Goal: Answer question/provide support: Share knowledge or assist other users

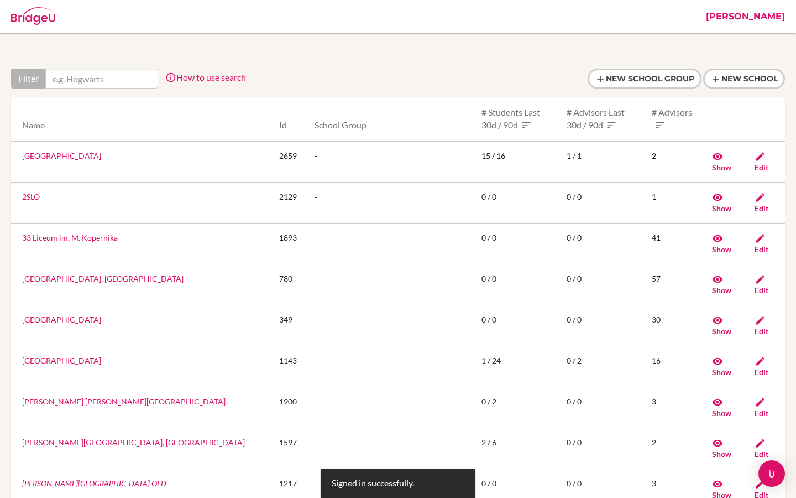
click at [775, 15] on link "Riya" at bounding box center [746, 16] width 90 height 33
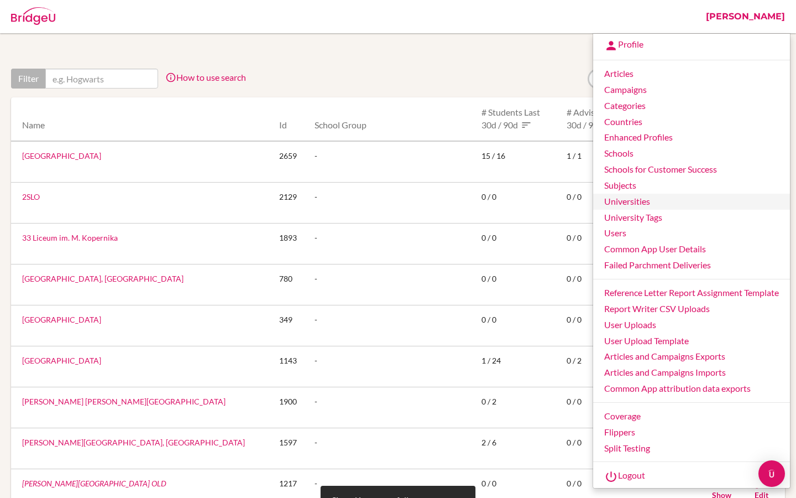
click at [637, 202] on link "Universities" at bounding box center [691, 202] width 197 height 16
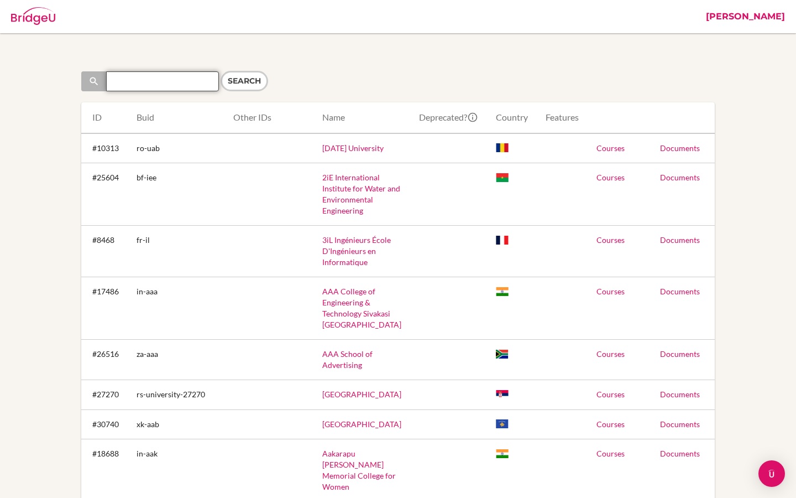
click at [165, 87] on input "Search" at bounding box center [162, 81] width 113 height 20
paste input "American College of Thessaloniki (Greece)"
type input "American College of Thessaloniki"
click at [252, 81] on input "Search" at bounding box center [245, 81] width 48 height 20
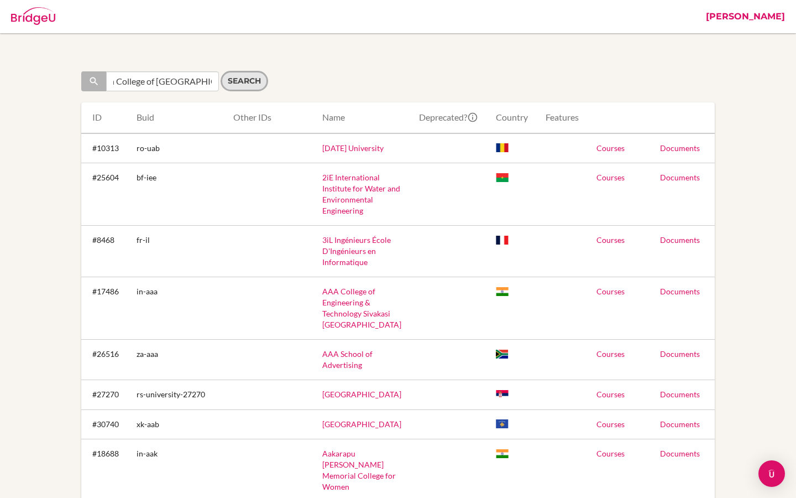
scroll to position [0, 0]
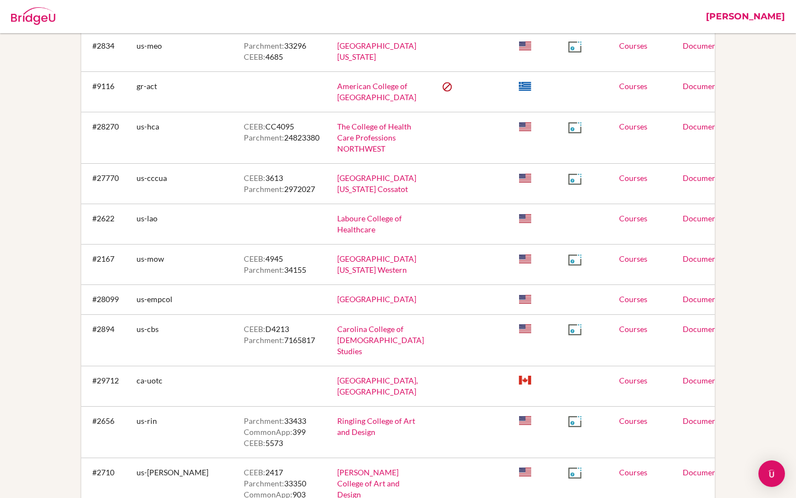
scroll to position [987, 0]
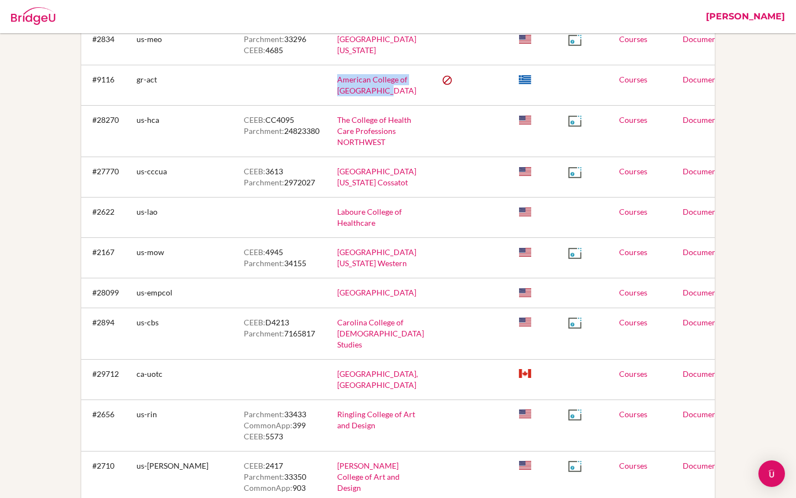
click at [619, 84] on link "Courses" at bounding box center [633, 79] width 28 height 9
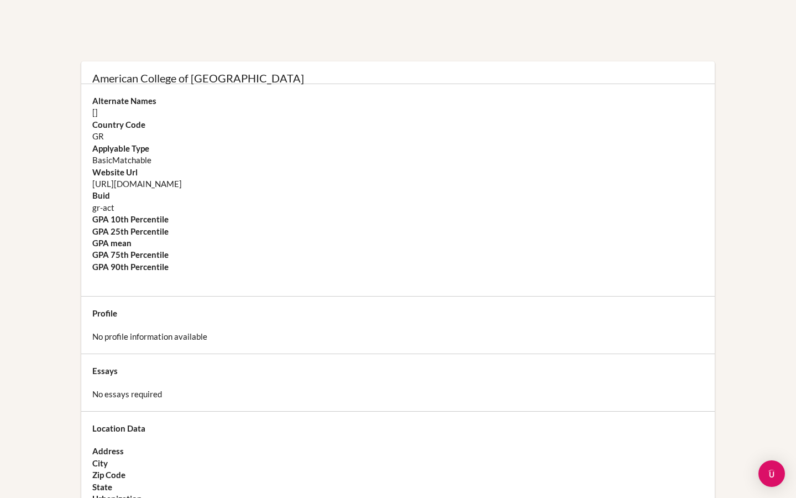
scroll to position [40, 0]
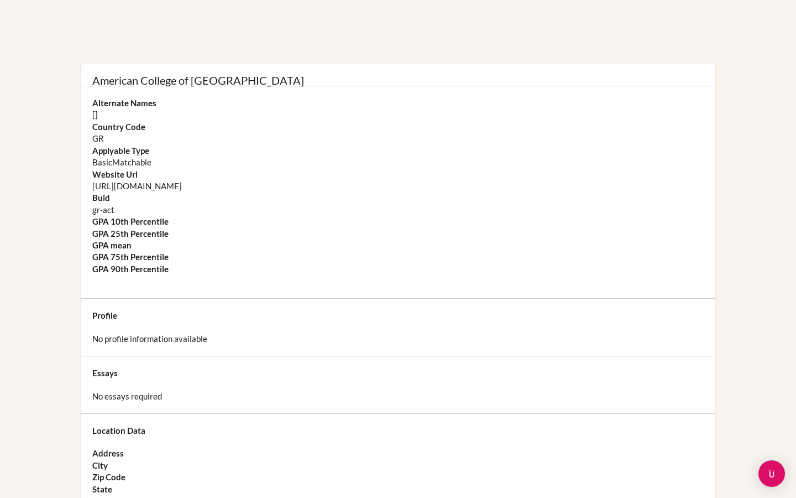
drag, startPoint x: 170, startPoint y: 189, endPoint x: 75, endPoint y: 187, distance: 95.1
click at [75, 187] on div "American College of Thessaloniki Alternate Names [] Country Code GR Applyable T…" at bounding box center [398, 477] width 774 height 827
copy dd "https://www.act.edu"
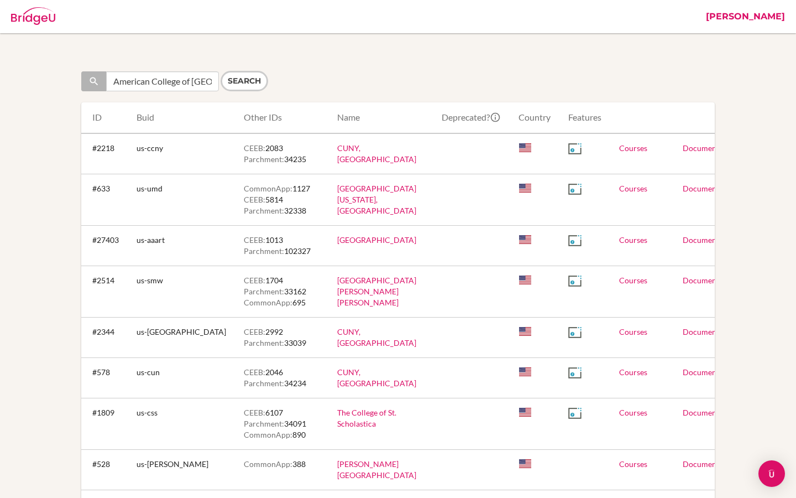
scroll to position [987, 0]
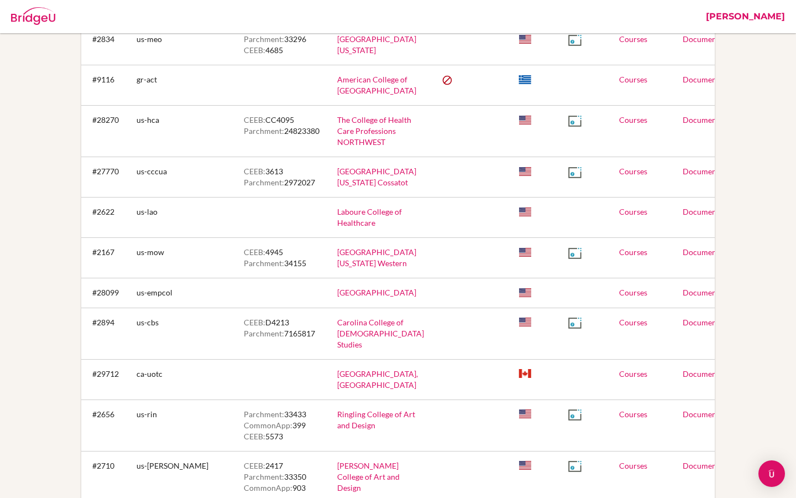
click at [774, 23] on link "[PERSON_NAME]" at bounding box center [746, 16] width 90 height 33
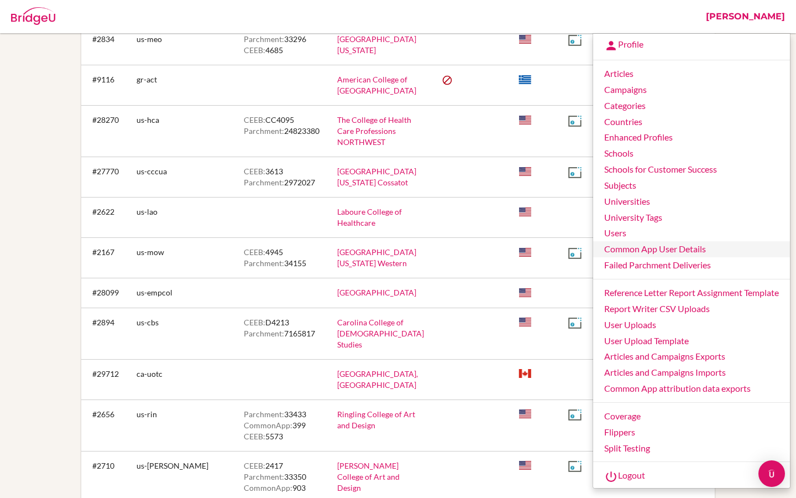
click at [632, 249] on link "Common App User Details" at bounding box center [691, 249] width 197 height 16
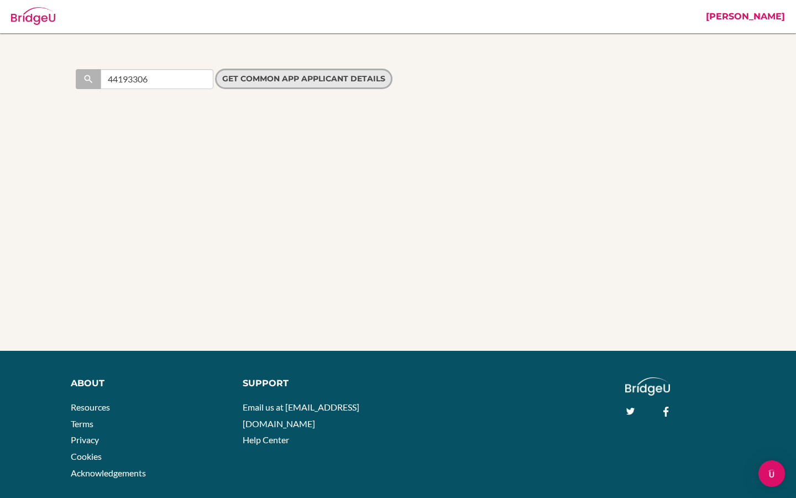
type input "44193306"
click at [260, 76] on input "Get Common App applicant details" at bounding box center [304, 79] width 178 height 20
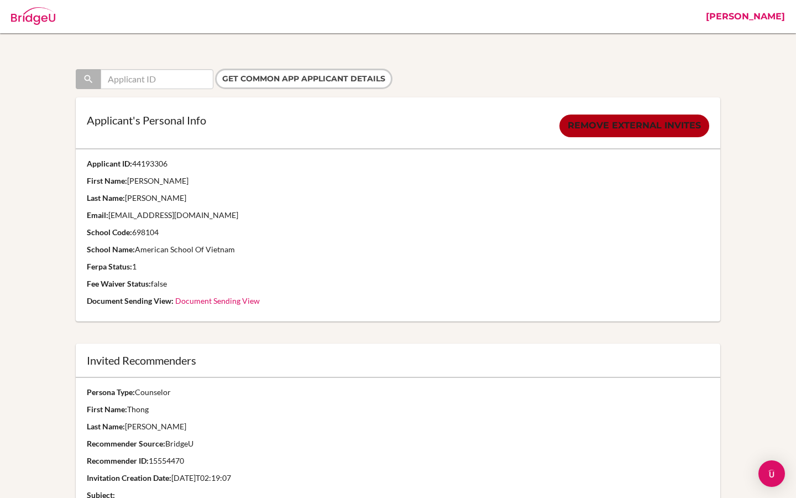
drag, startPoint x: 136, startPoint y: 248, endPoint x: 247, endPoint y: 248, distance: 111.2
click at [247, 248] on p "School Name: American School Of Vietnam" at bounding box center [398, 249] width 623 height 11
copy p "American School Of Vietnam"
click at [770, 14] on link "Riya" at bounding box center [746, 16] width 90 height 33
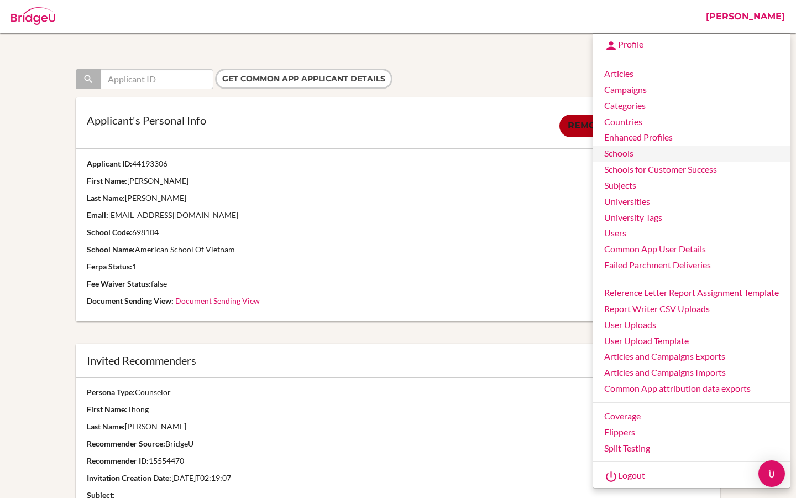
click at [634, 154] on link "Schools" at bounding box center [691, 153] width 197 height 16
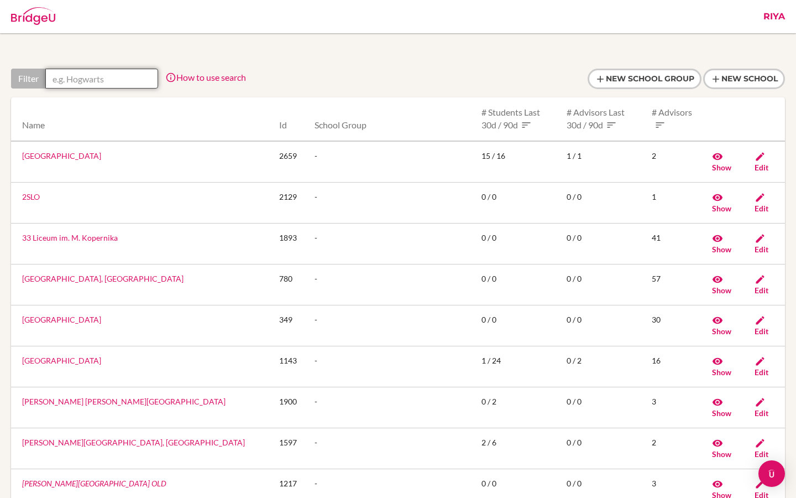
click at [98, 79] on input "text" at bounding box center [101, 79] width 113 height 20
paste input "American School Of Vietnam"
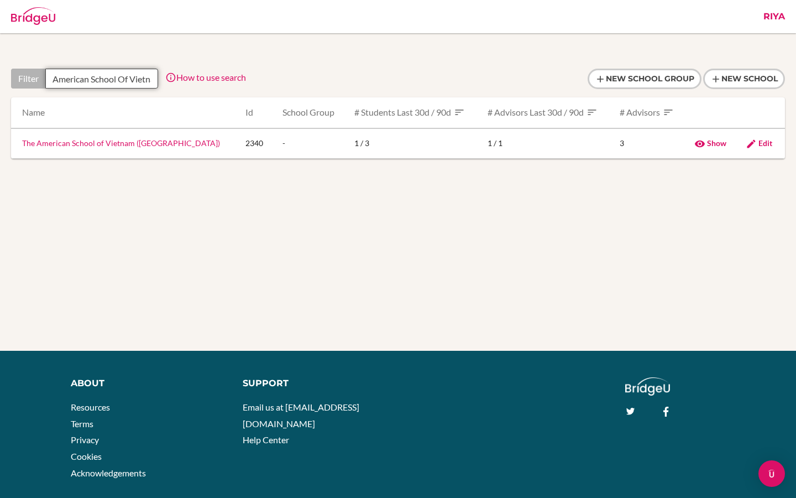
scroll to position [0, 17]
type input "American School Of Vietnam"
click at [81, 145] on link "The American School of Vietnam ([GEOGRAPHIC_DATA])" at bounding box center [121, 142] width 198 height 9
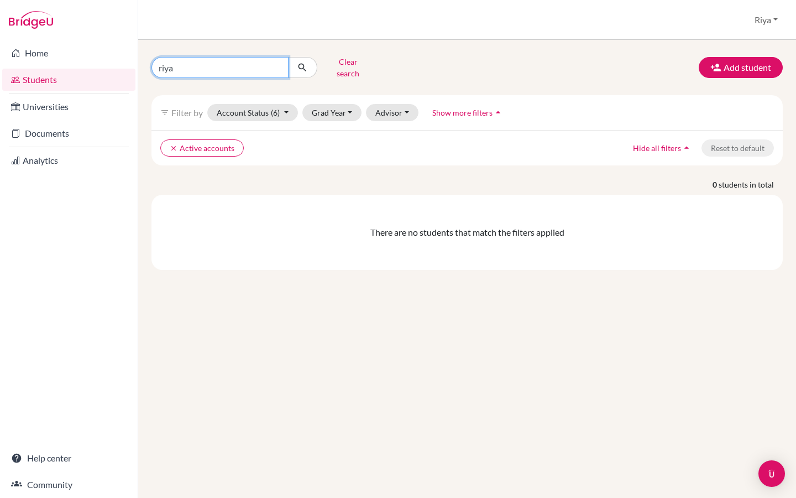
click at [237, 63] on input "riya" at bounding box center [220, 67] width 137 height 21
paste input "[PERSON_NAME]"
drag, startPoint x: 175, startPoint y: 67, endPoint x: 144, endPoint y: 67, distance: 31.0
click at [144, 67] on div "[PERSON_NAME] Clear search" at bounding box center [251, 67] width 216 height 29
type input "[PERSON_NAME]"
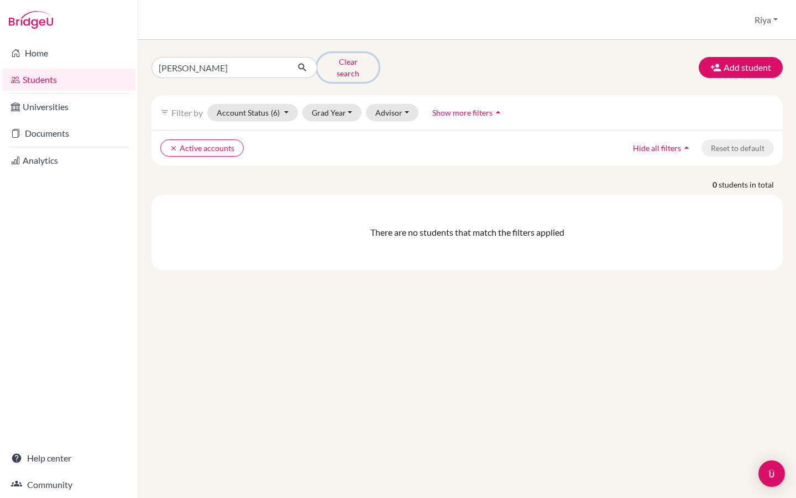
click at [333, 62] on button "Clear search" at bounding box center [347, 67] width 61 height 29
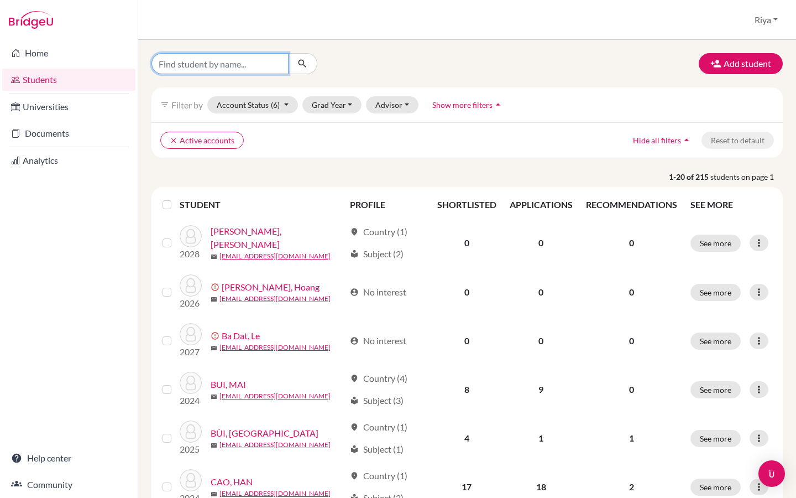
click at [223, 70] on input "Find student by name..." at bounding box center [220, 63] width 137 height 21
paste input "[PERSON_NAME]"
type input "[PERSON_NAME]"
click at [307, 64] on icon "submit" at bounding box center [302, 63] width 11 height 11
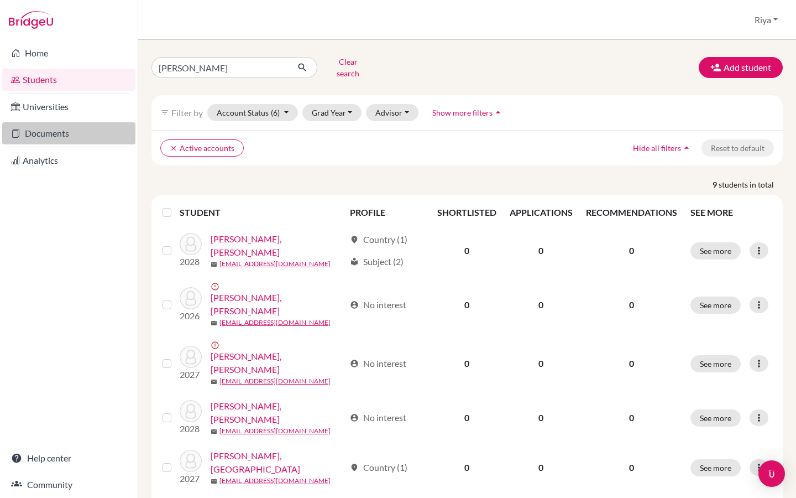
click at [49, 134] on link "Documents" at bounding box center [68, 133] width 133 height 22
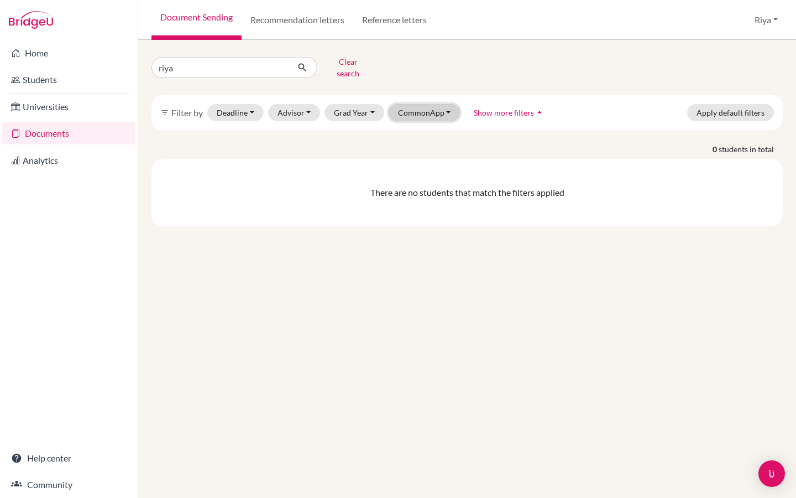
click at [423, 108] on button "CommonApp" at bounding box center [425, 112] width 72 height 17
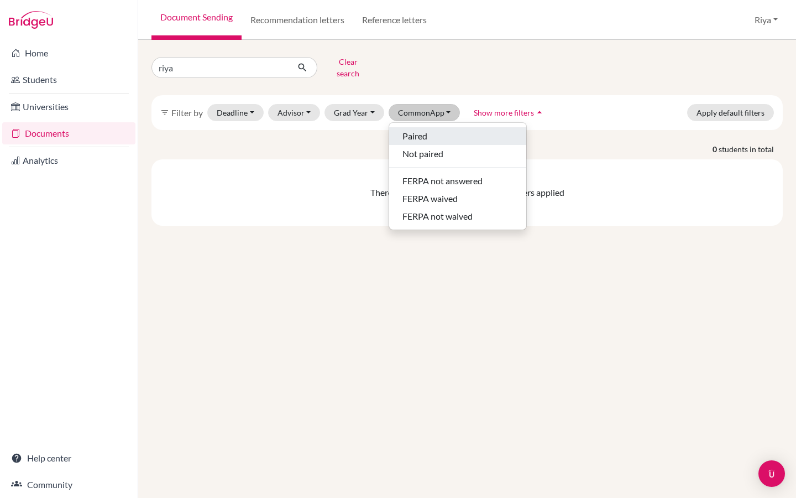
click at [418, 129] on span "Paired" at bounding box center [415, 135] width 25 height 13
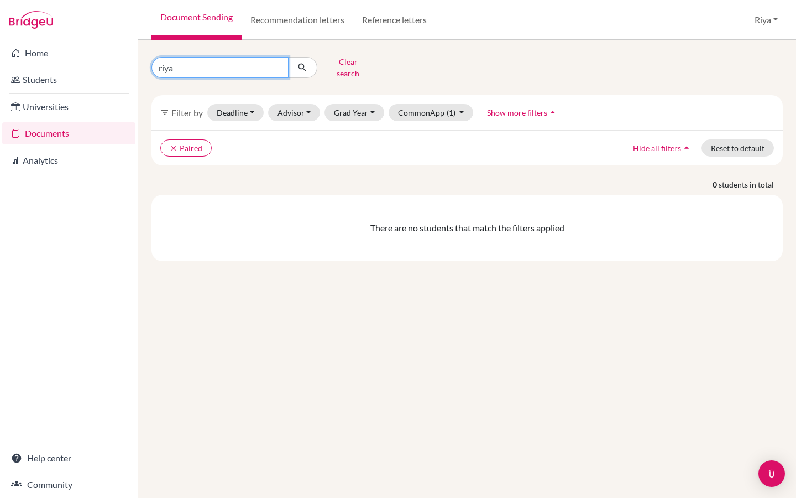
drag, startPoint x: 198, startPoint y: 65, endPoint x: 116, endPoint y: 64, distance: 81.9
click at [116, 64] on div "Home Students Universities Documents Analytics Help center Community Document S…" at bounding box center [398, 249] width 796 height 498
paste input "[PERSON_NAME]"
type input "[PERSON_NAME]"
click at [303, 62] on icon "submit" at bounding box center [302, 67] width 11 height 11
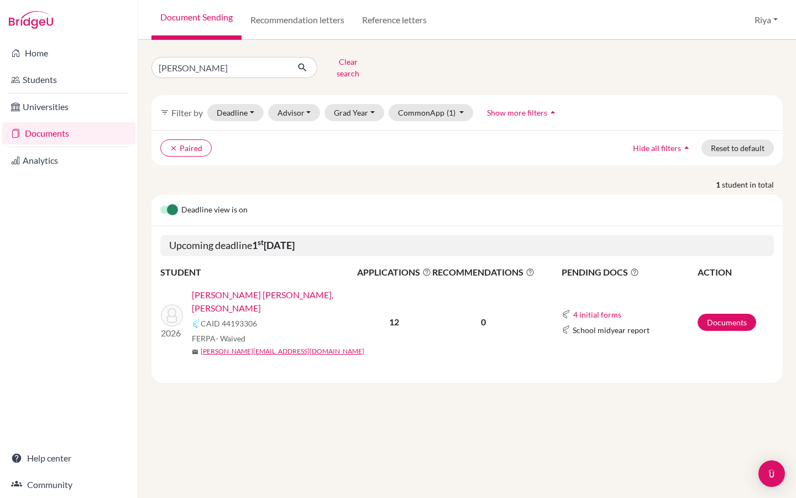
click at [239, 288] on link "[PERSON_NAME] [PERSON_NAME], [PERSON_NAME]" at bounding box center [278, 301] width 173 height 27
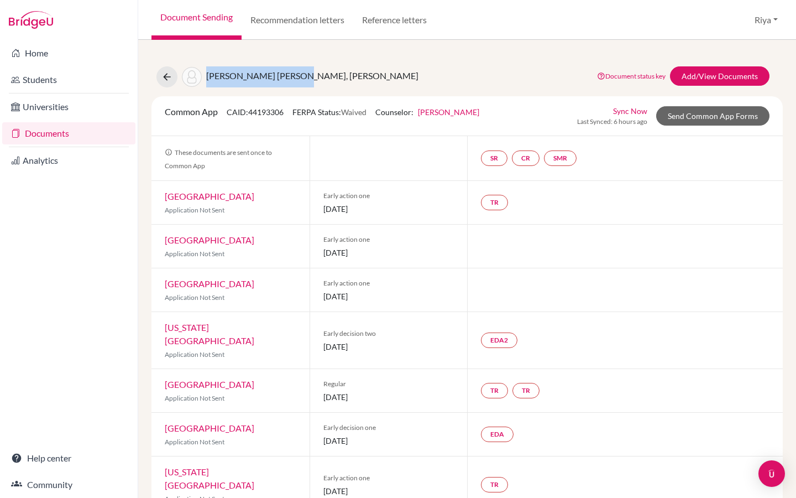
drag, startPoint x: 299, startPoint y: 77, endPoint x: 207, endPoint y: 77, distance: 92.4
click at [207, 77] on div "Phuong Ha Anh, Nguyen Document status key TR Requirement. Document not uploaded…" at bounding box center [467, 76] width 648 height 21
copy span "Phuong Ha Anh, Nguyen"
click at [453, 113] on link "Thong Nguyen" at bounding box center [448, 111] width 61 height 9
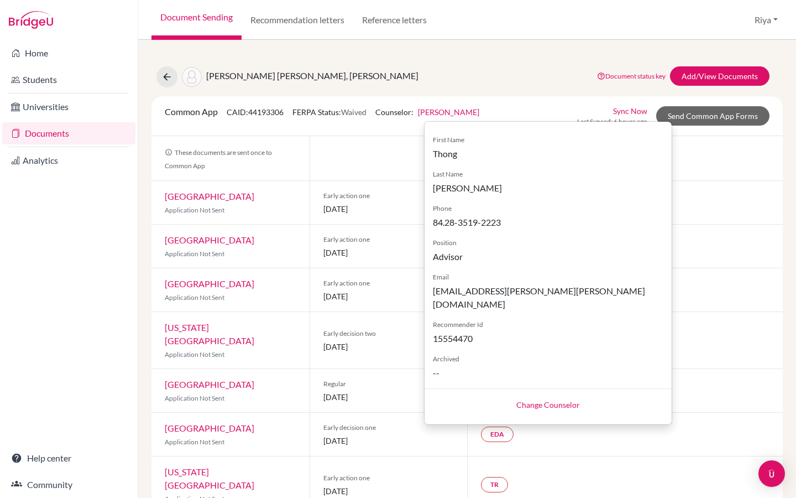
click at [487, 87] on div "Phuong Ha Anh, Nguyen Document status key TR Requirement. Document not uploaded…" at bounding box center [467, 76] width 648 height 21
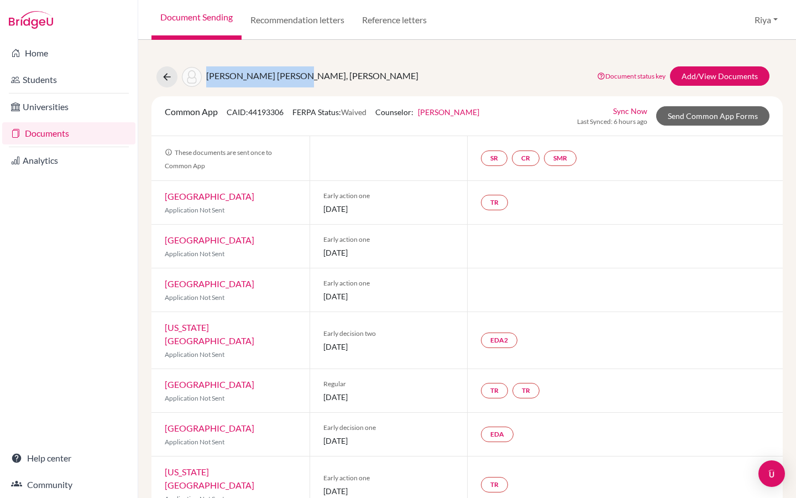
drag, startPoint x: 309, startPoint y: 77, endPoint x: 205, endPoint y: 76, distance: 104.5
click at [205, 76] on div "Phuong Ha Anh, Nguyen Document status key TR Requirement. Document not uploaded…" at bounding box center [467, 76] width 648 height 21
drag, startPoint x: 289, startPoint y: 113, endPoint x: 228, endPoint y: 112, distance: 61.4
click at [228, 112] on div "Common App CAID: 44193306 FERPA Status: Waived Counselor: Thong Nguyen First Na…" at bounding box center [322, 116] width 331 height 22
copy span "CAID: 44193306"
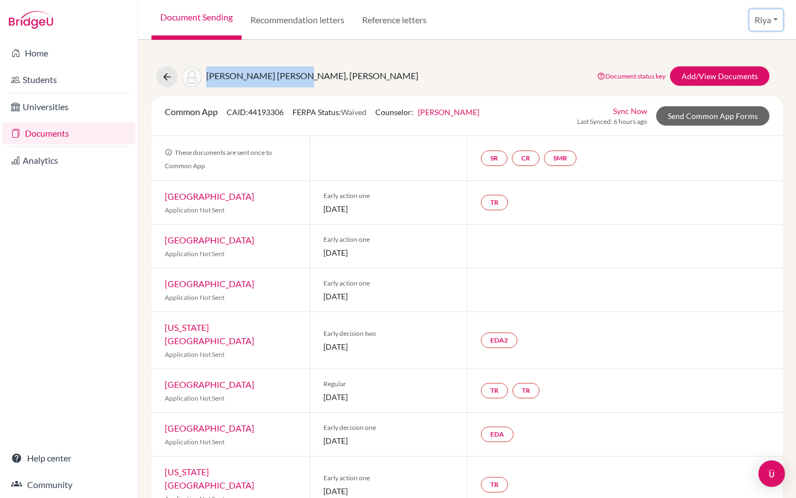
click at [765, 26] on button "Riya" at bounding box center [766, 19] width 33 height 21
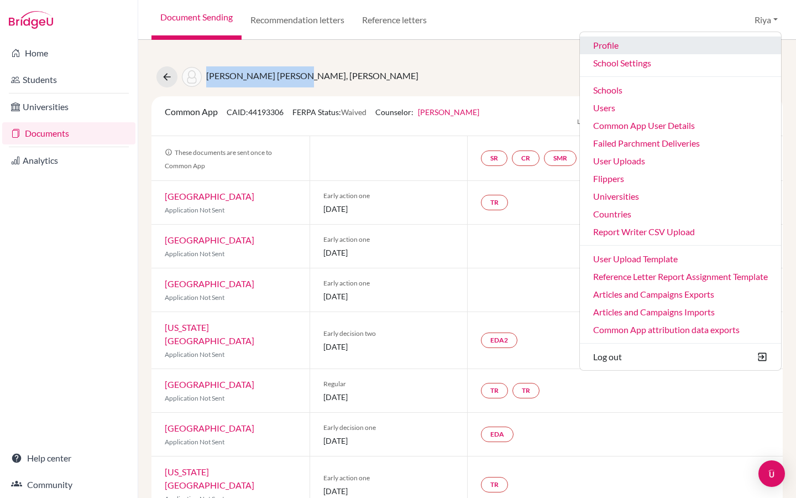
click at [622, 46] on link "Profile" at bounding box center [680, 45] width 201 height 18
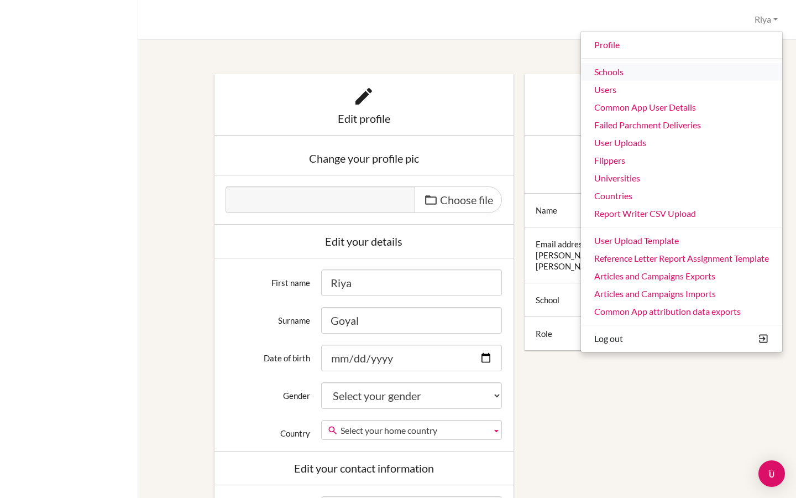
click at [608, 76] on link "Schools" at bounding box center [681, 72] width 201 height 18
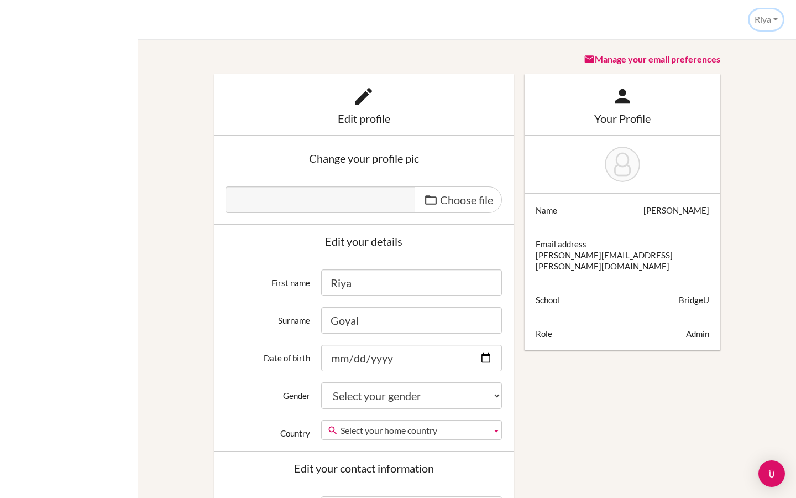
click at [762, 19] on button "Riya" at bounding box center [766, 19] width 33 height 20
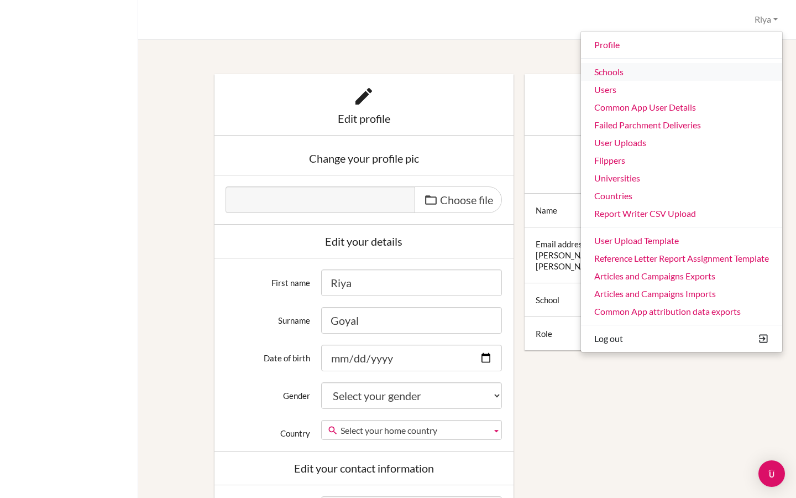
click at [676, 76] on link "Schools" at bounding box center [681, 72] width 201 height 18
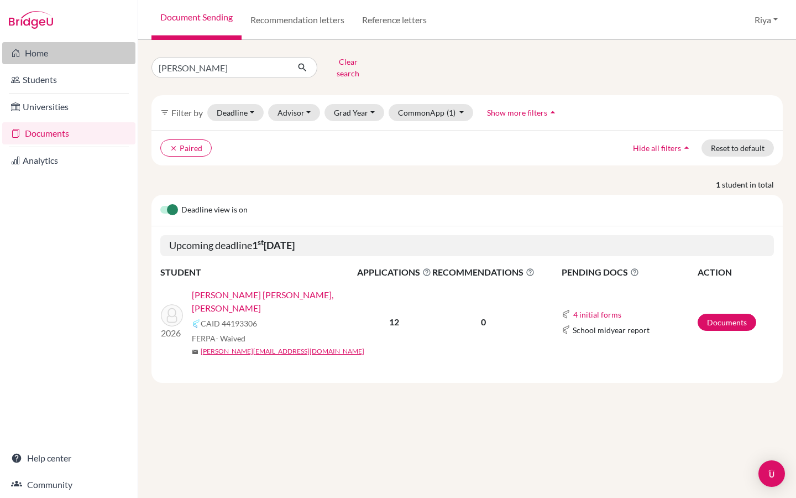
click at [69, 51] on link "Home" at bounding box center [68, 53] width 133 height 22
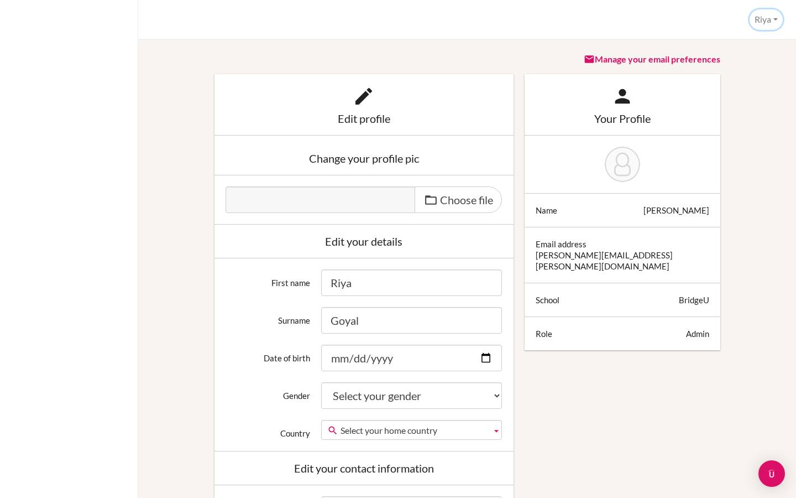
click at [774, 24] on button "Riya" at bounding box center [766, 19] width 33 height 20
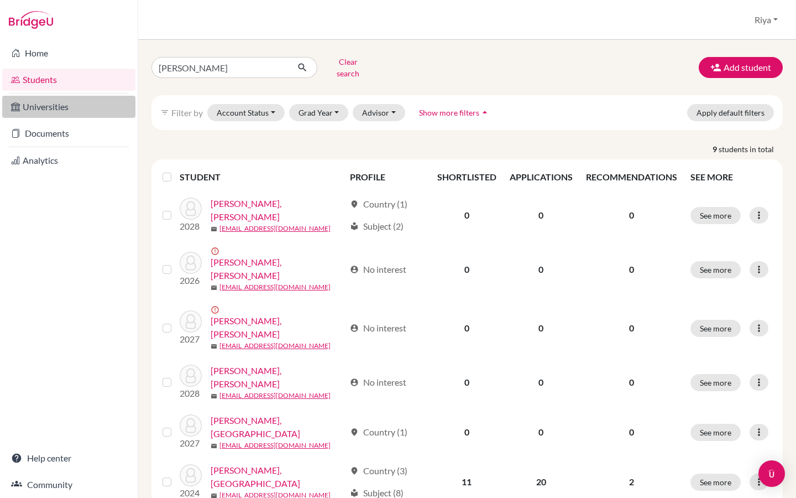
click at [43, 110] on link "Universities" at bounding box center [68, 107] width 133 height 22
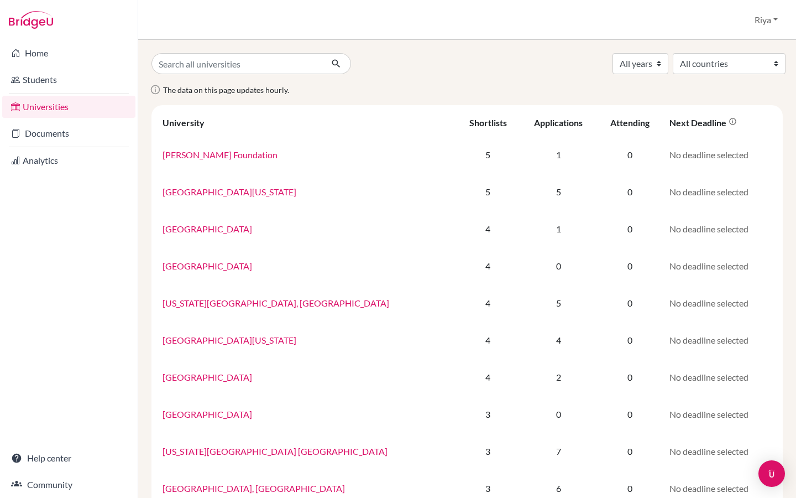
click at [755, 30] on div "Universities [GEOGRAPHIC_DATA] Profile School Settings Admin Schools Users Comm…" at bounding box center [467, 20] width 658 height 40
click at [763, 19] on button "Riya" at bounding box center [766, 19] width 33 height 21
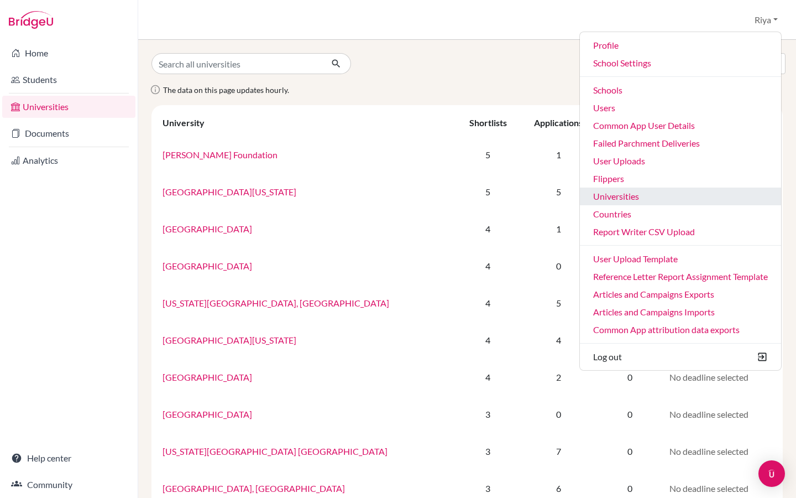
click at [623, 199] on link "Universities" at bounding box center [680, 196] width 201 height 18
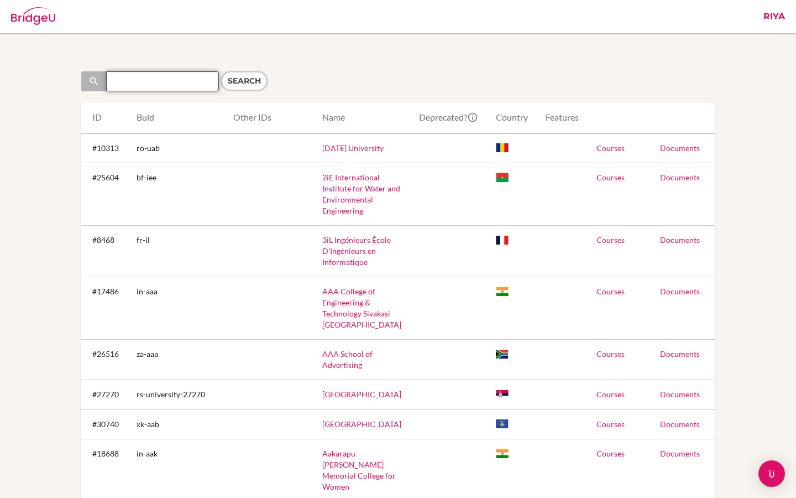
click at [150, 81] on input "Search" at bounding box center [162, 81] width 113 height 20
click at [132, 85] on input "Search" at bounding box center [162, 81] width 113 height 20
paste input "American College of Thessaloniki"
type input "American College of Thessaloniki"
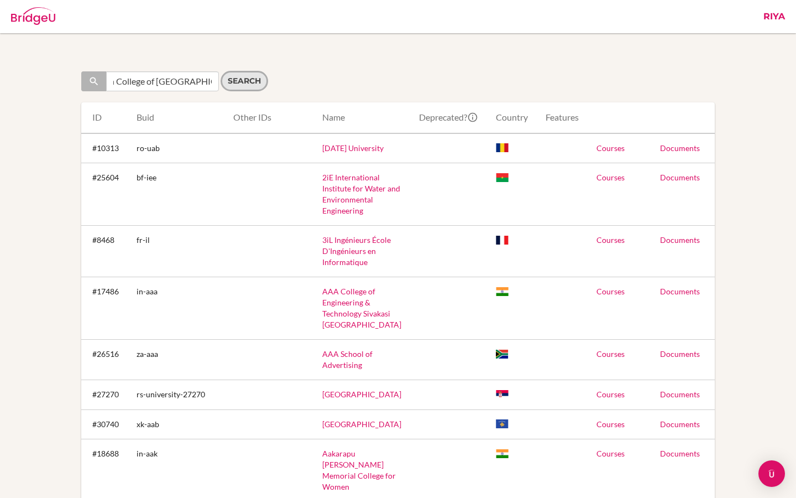
click at [249, 84] on input "Search" at bounding box center [245, 81] width 48 height 20
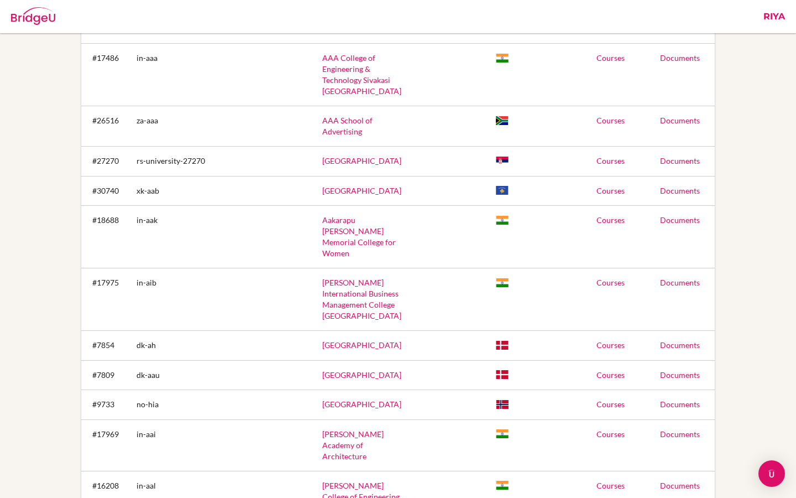
scroll to position [248, 0]
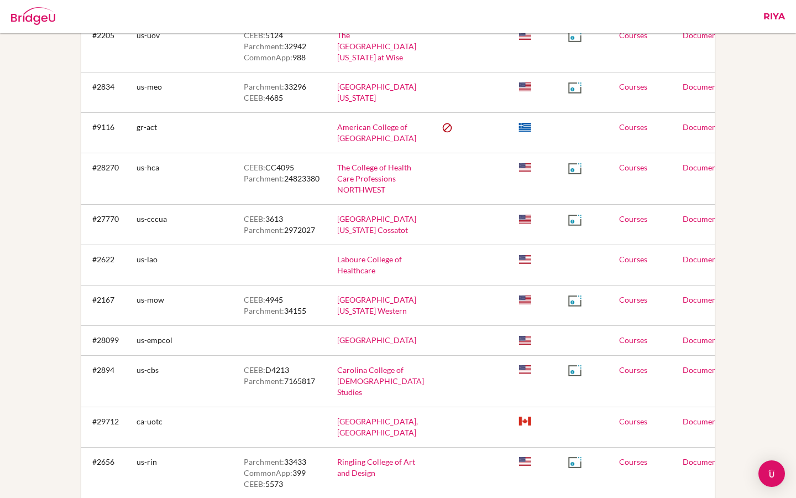
scroll to position [953, 0]
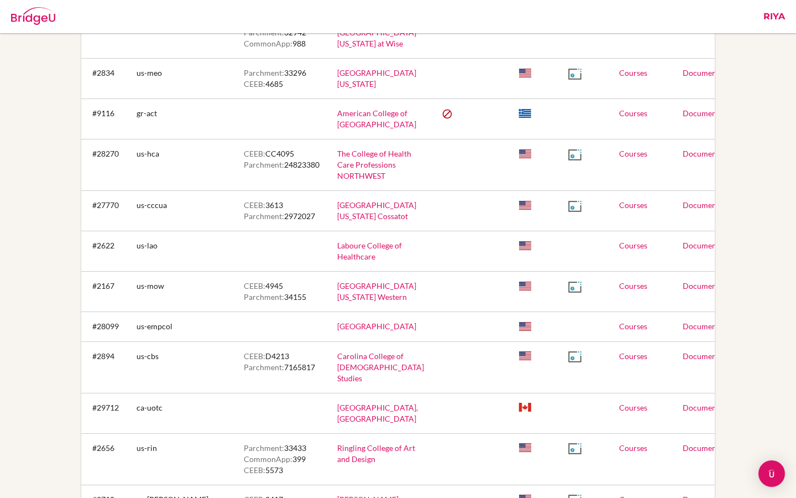
click at [773, 17] on link "Riya" at bounding box center [774, 16] width 33 height 33
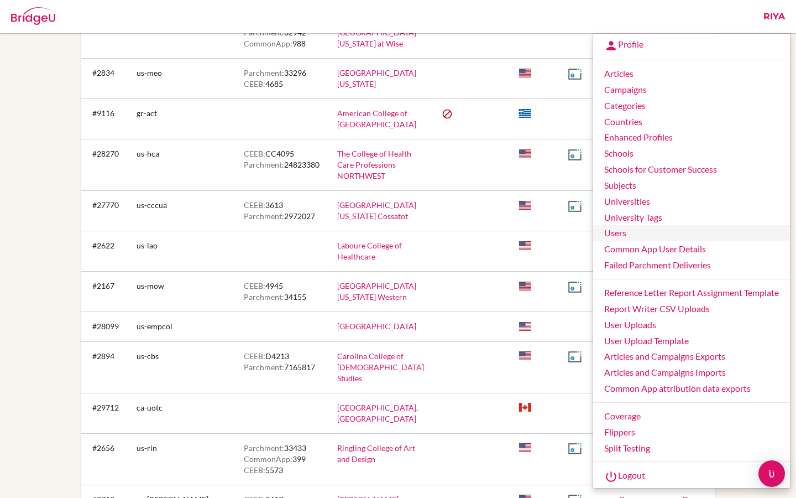
click at [615, 233] on link "Users" at bounding box center [691, 233] width 197 height 16
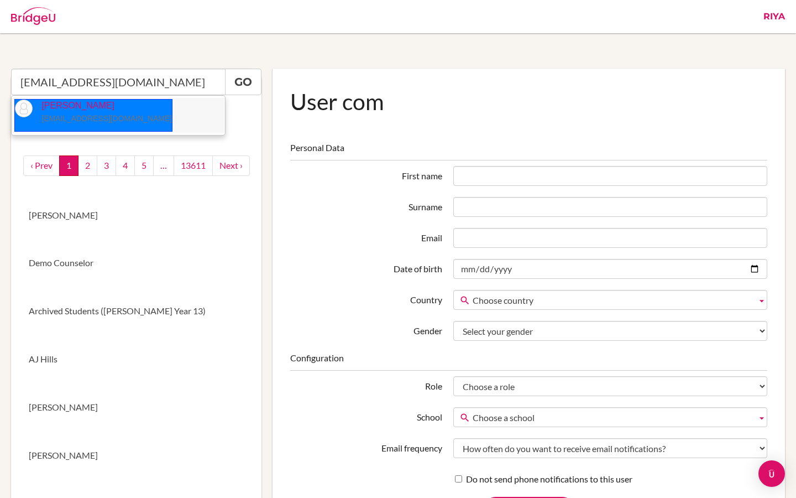
click at [121, 105] on li "[PERSON_NAME] [EMAIL_ADDRESS][DOMAIN_NAME]" at bounding box center [118, 115] width 213 height 35
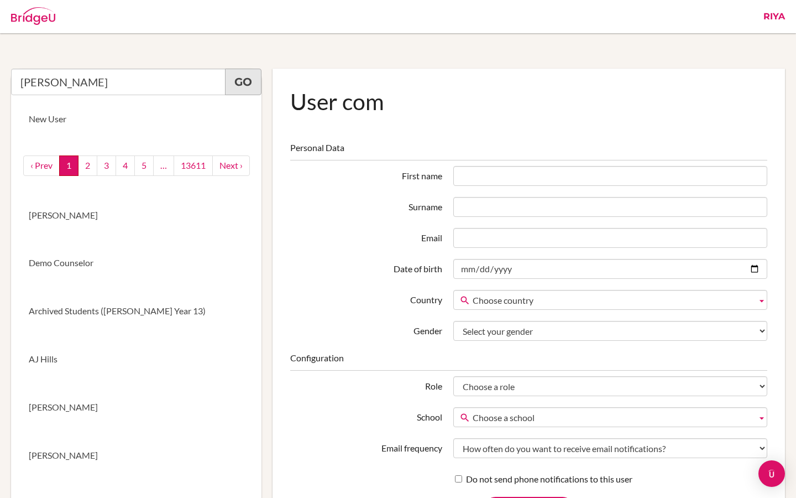
type input "[PERSON_NAME]"
click at [247, 87] on link "Go" at bounding box center [243, 82] width 36 height 27
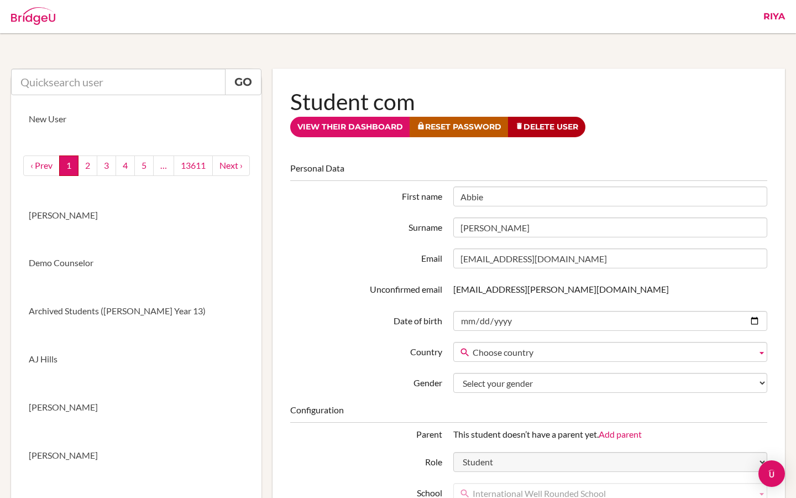
click at [772, 20] on link "Riya" at bounding box center [774, 16] width 33 height 33
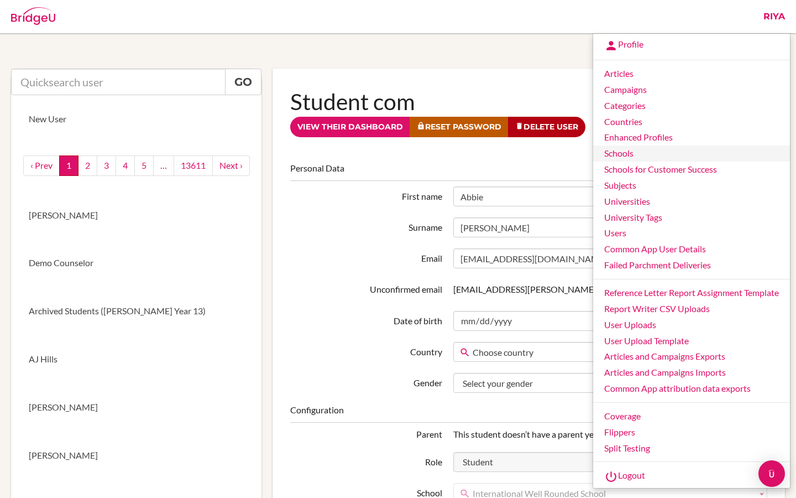
click at [645, 149] on link "Schools" at bounding box center [691, 153] width 197 height 16
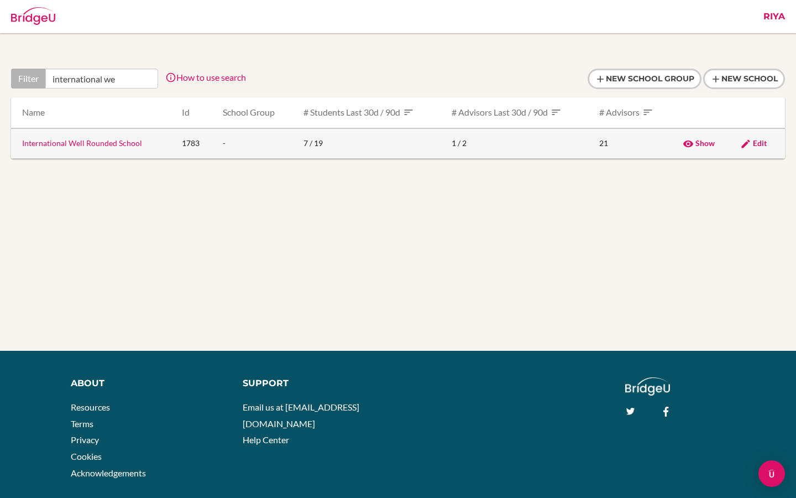
type input "international we"
click at [75, 143] on link "International Well Rounded School" at bounding box center [82, 142] width 120 height 9
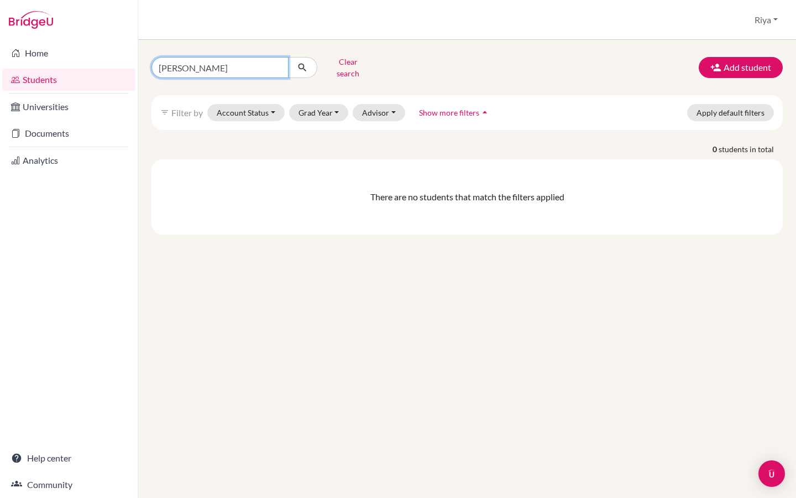
drag, startPoint x: 224, startPoint y: 68, endPoint x: 163, endPoint y: 68, distance: 61.4
click at [163, 68] on input "[PERSON_NAME]" at bounding box center [220, 67] width 137 height 21
type input "A"
type input "[PERSON_NAME]"
click button "submit" at bounding box center [302, 67] width 29 height 21
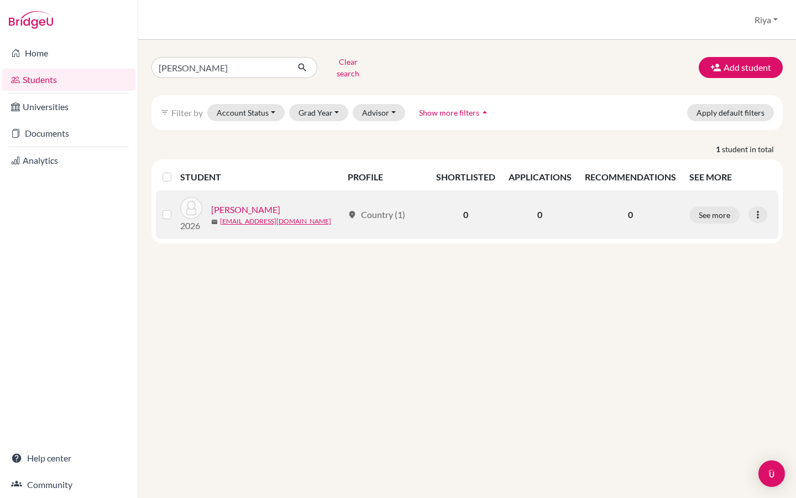
click at [237, 203] on link "[PERSON_NAME]" at bounding box center [245, 209] width 69 height 13
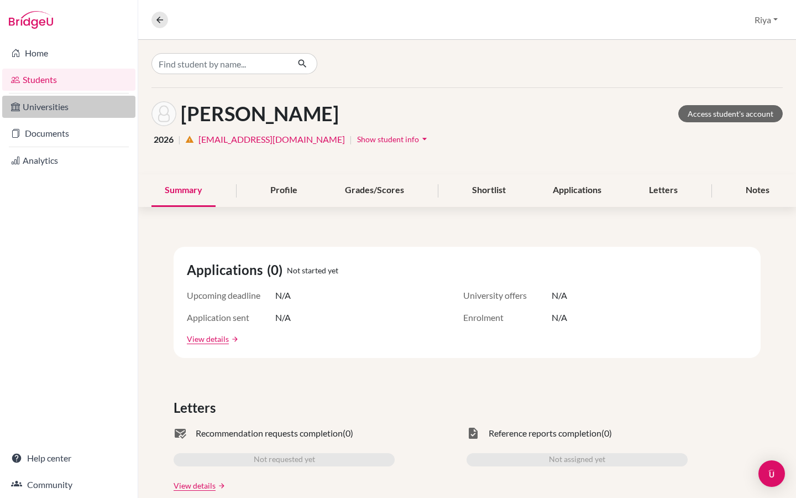
click at [55, 108] on link "Universities" at bounding box center [68, 107] width 133 height 22
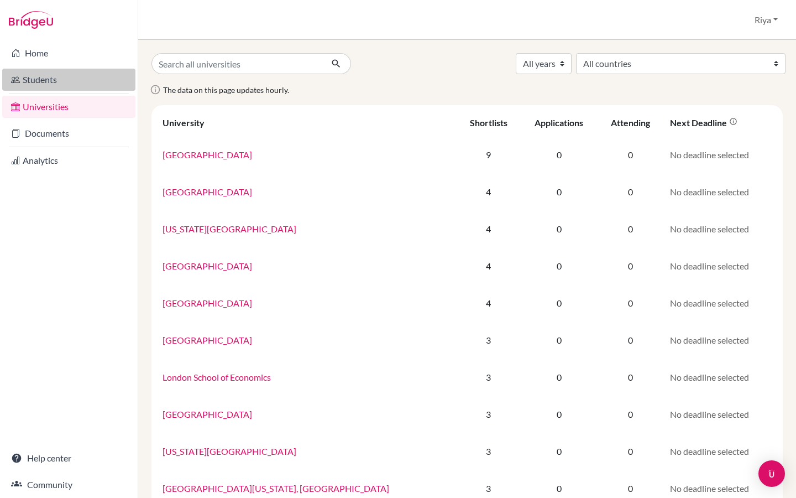
click at [77, 79] on link "Students" at bounding box center [68, 80] width 133 height 22
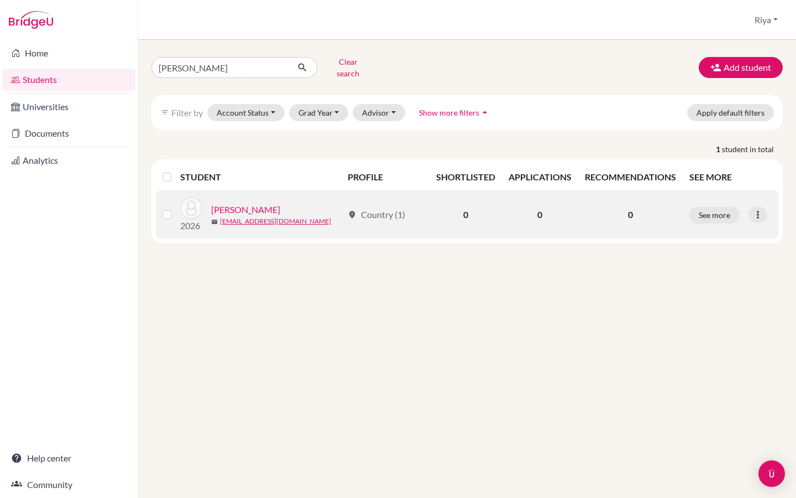
click at [259, 203] on link "[PERSON_NAME]" at bounding box center [245, 209] width 69 height 13
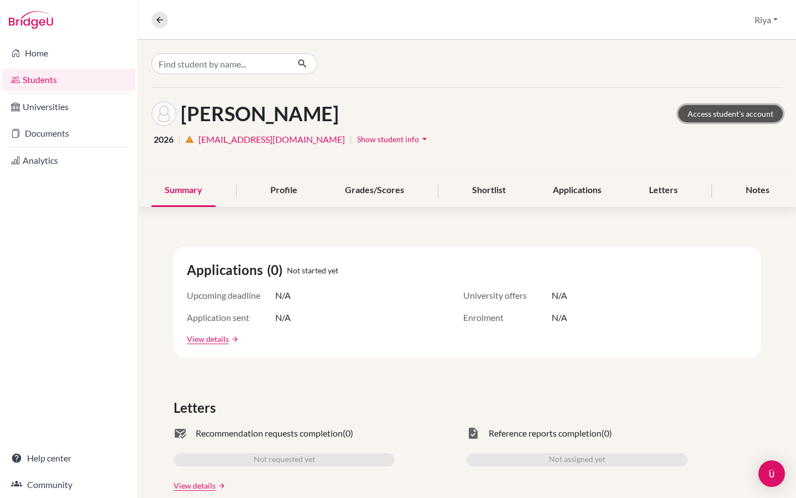
click at [722, 121] on link "Access student's account" at bounding box center [731, 113] width 105 height 17
